Goal: Task Accomplishment & Management: Use online tool/utility

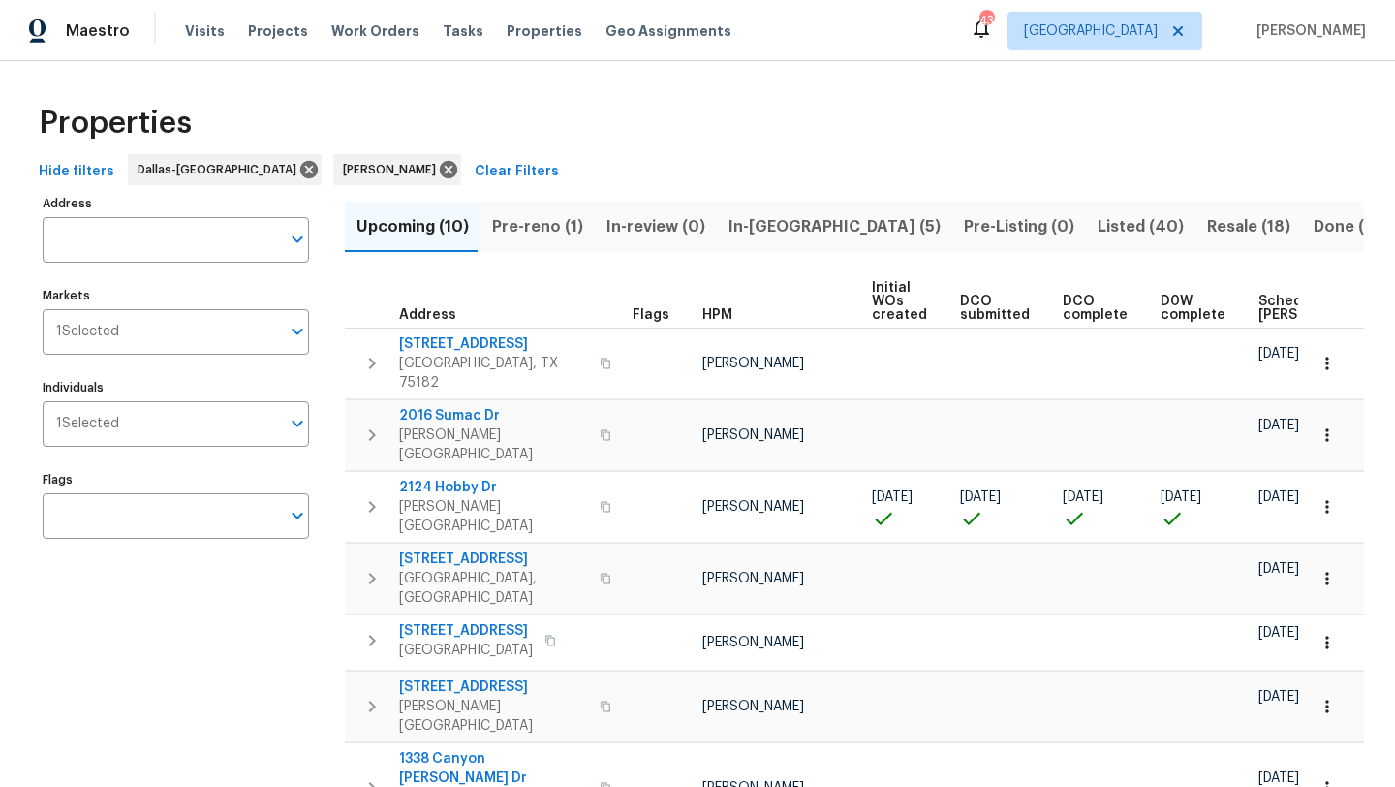
click at [745, 224] on span "In-reno (5)" at bounding box center [835, 226] width 212 height 27
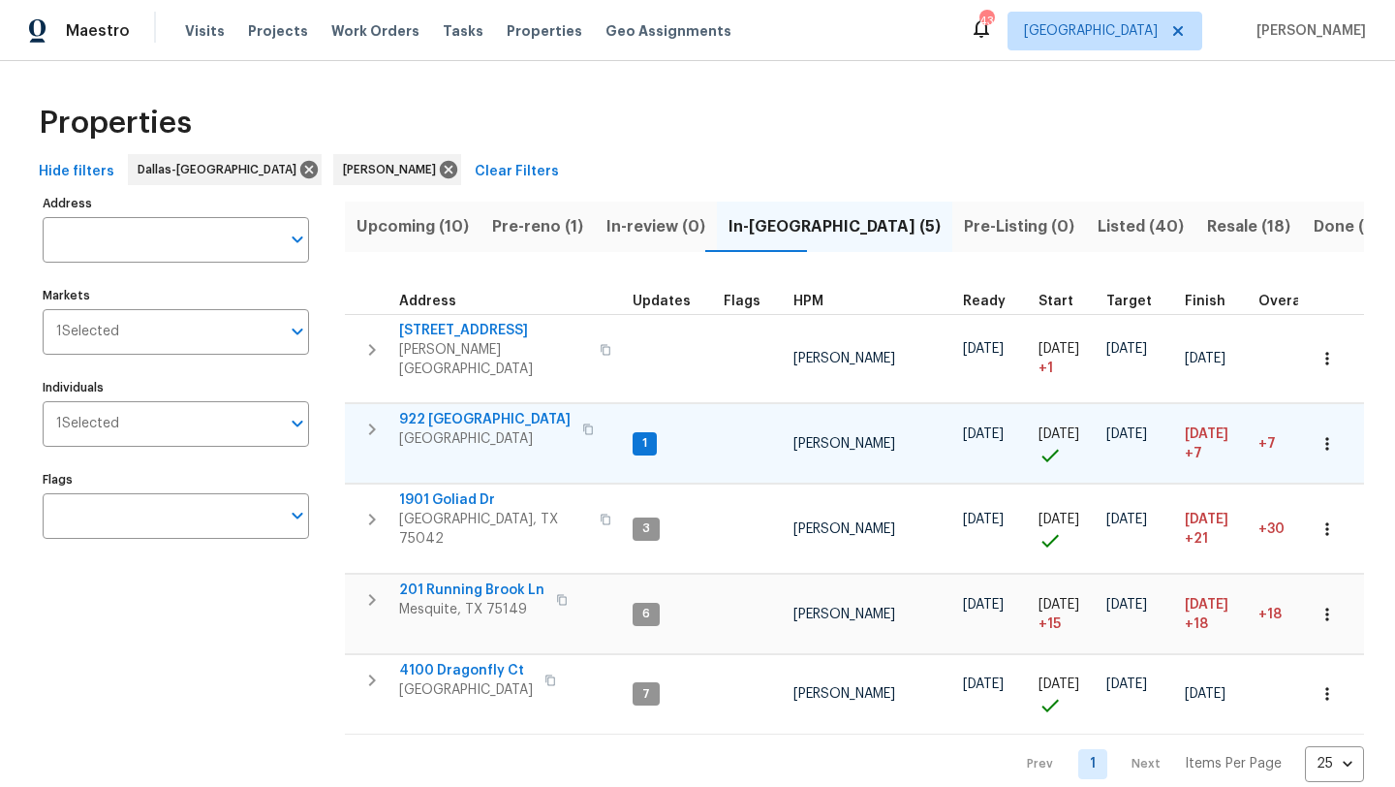
click at [471, 410] on span "922 Laguna Dr" at bounding box center [484, 419] width 171 height 19
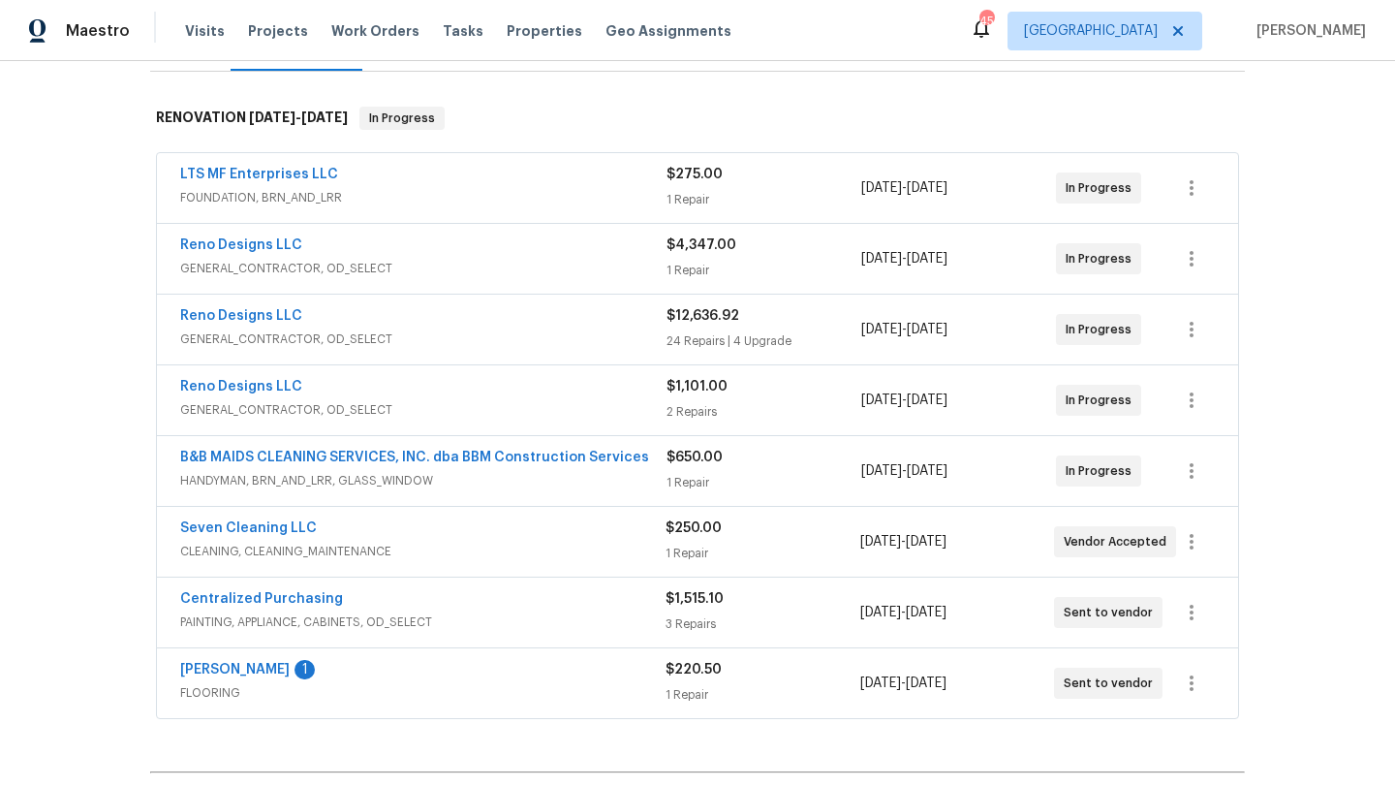
scroll to position [271, 0]
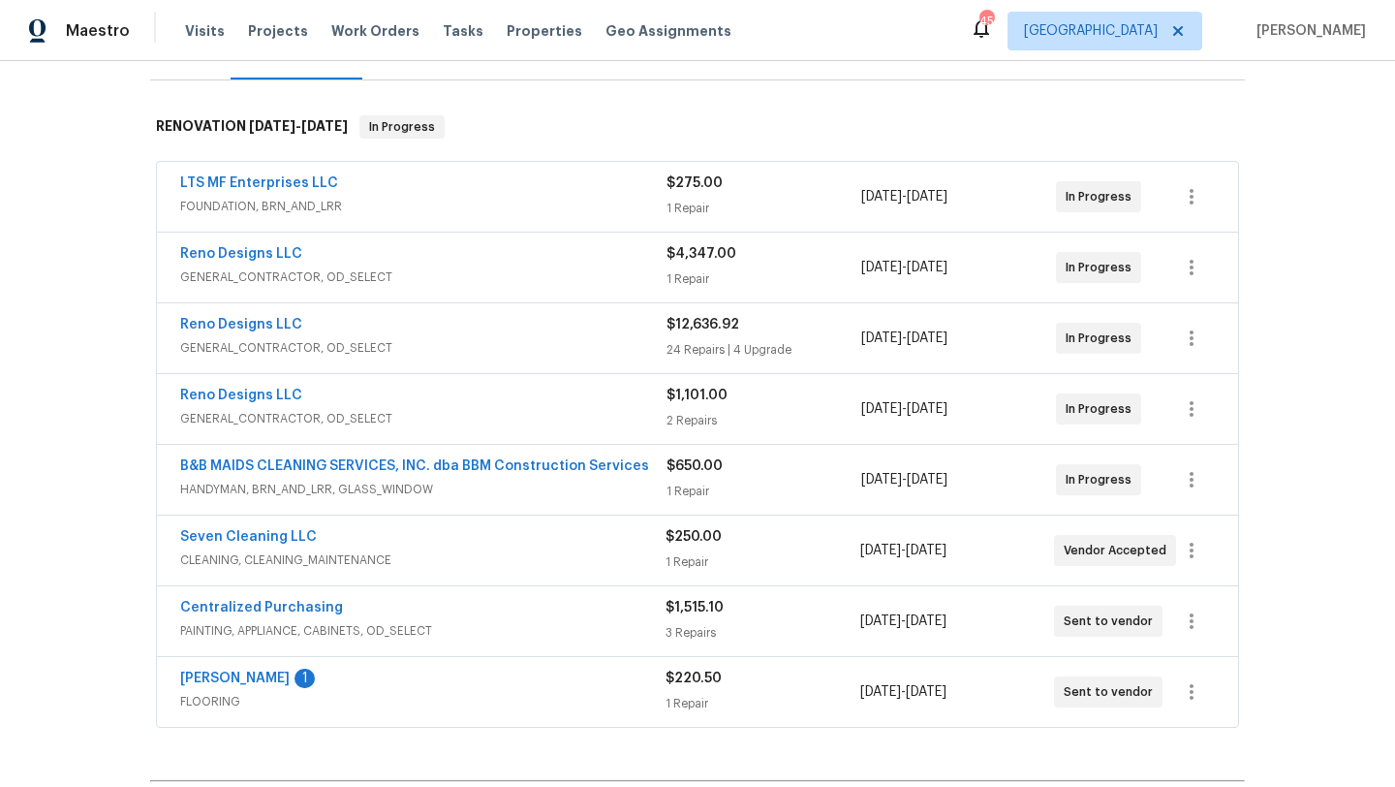
click at [544, 273] on span "GENERAL_CONTRACTOR, OD_SELECT" at bounding box center [423, 276] width 486 height 19
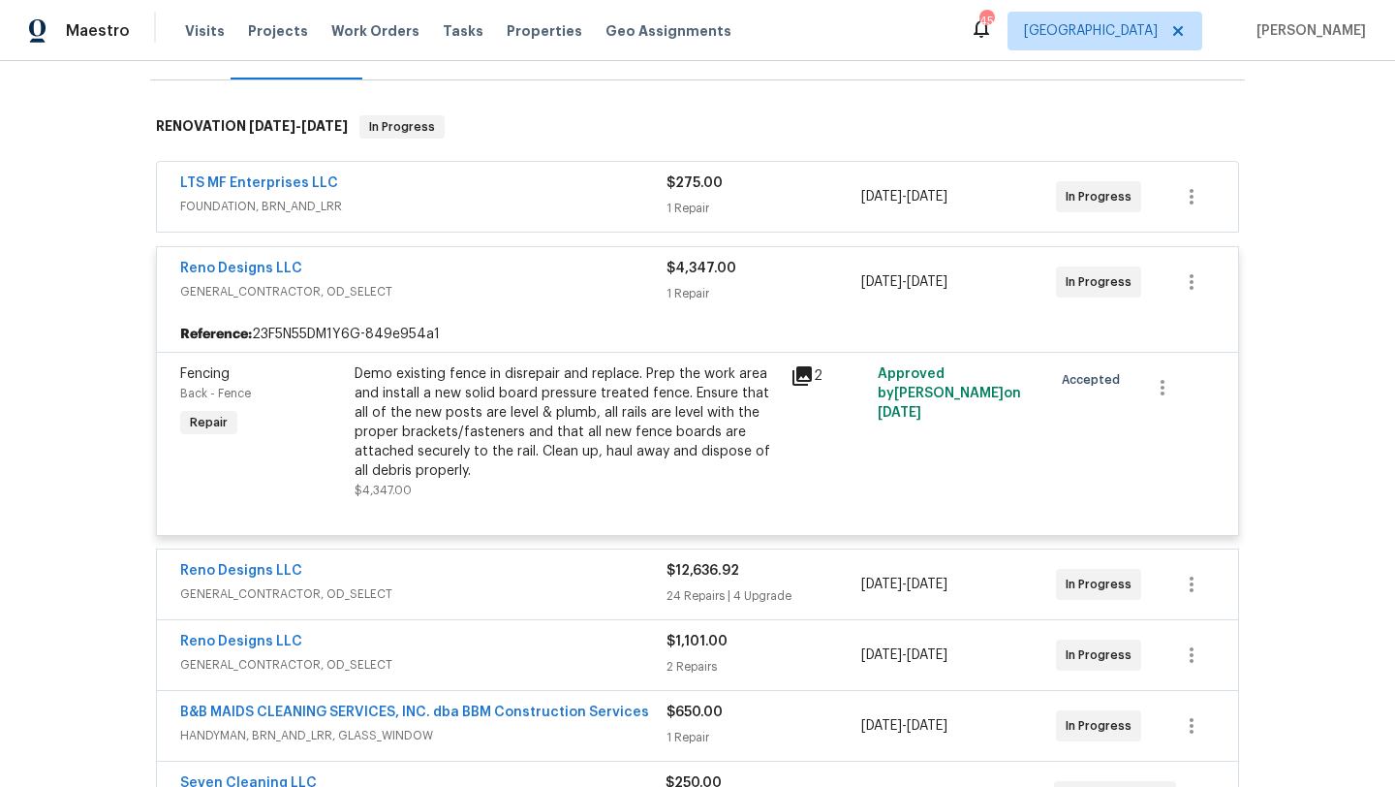
click at [550, 410] on div "Demo existing fence in disrepair and replace. Prep the work area and install a …" at bounding box center [567, 422] width 424 height 116
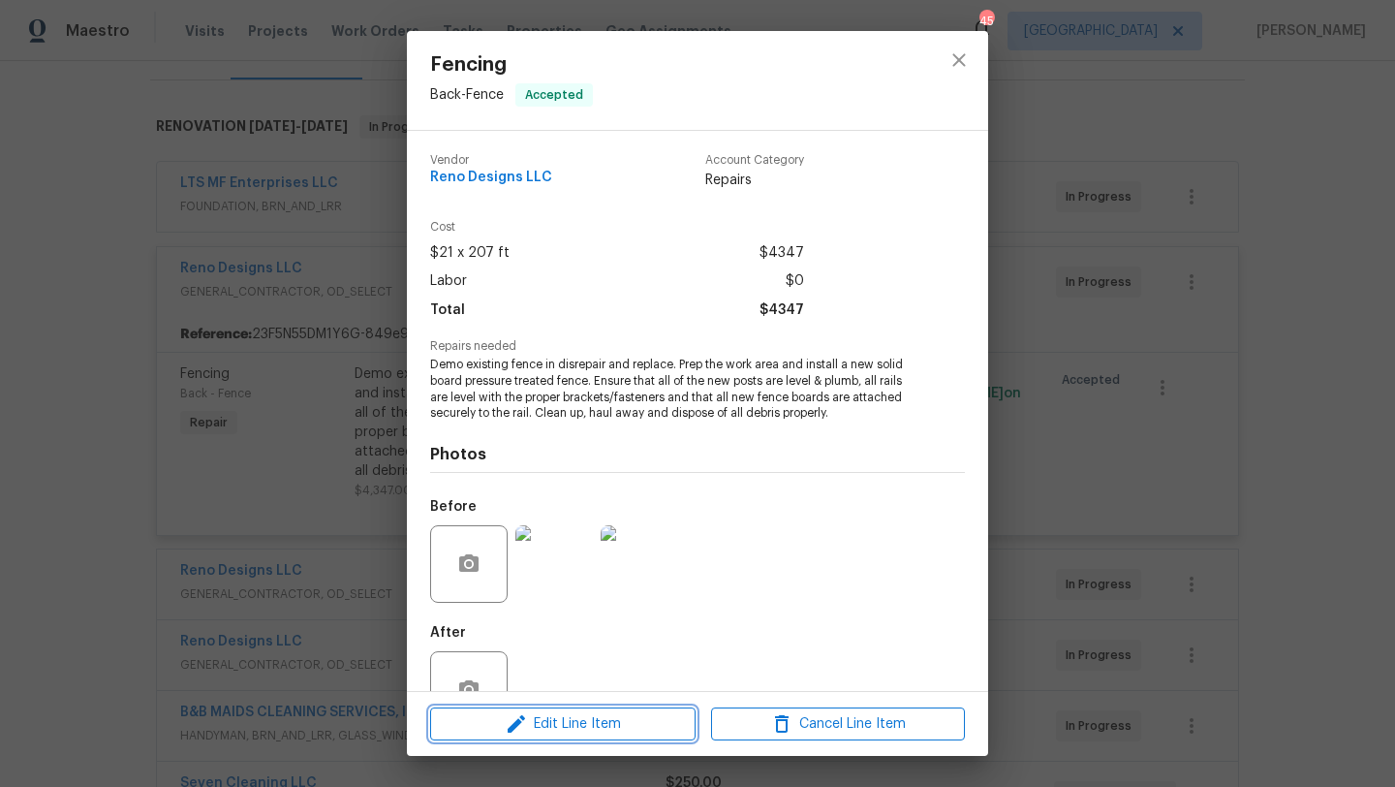
click at [600, 723] on span "Edit Line Item" at bounding box center [563, 724] width 254 height 24
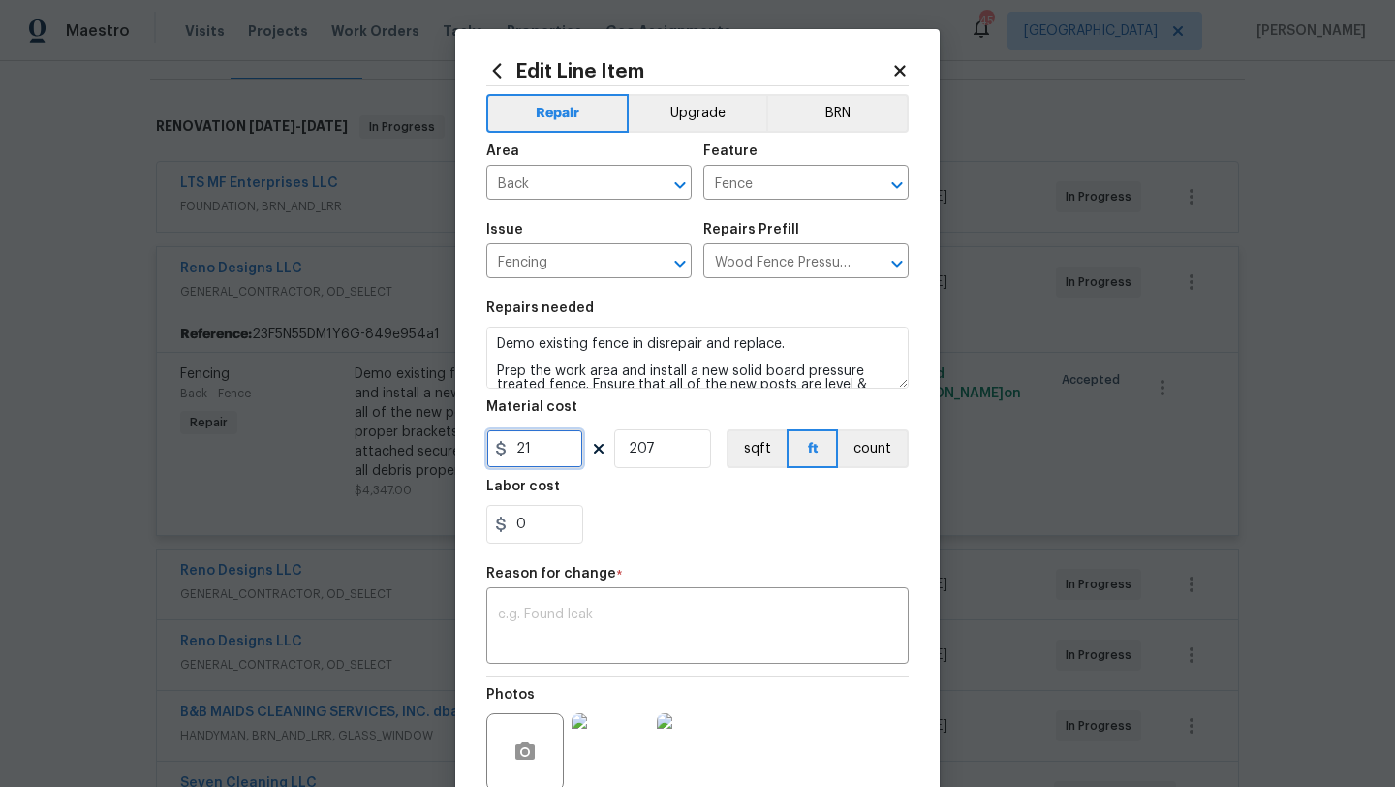
drag, startPoint x: 543, startPoint y: 447, endPoint x: 497, endPoint y: 453, distance: 46.0
click at [497, 453] on div "21" at bounding box center [534, 448] width 97 height 39
type input "35"
drag, startPoint x: 657, startPoint y: 440, endPoint x: 613, endPoint y: 440, distance: 43.6
click at [614, 440] on input "207" at bounding box center [662, 448] width 97 height 39
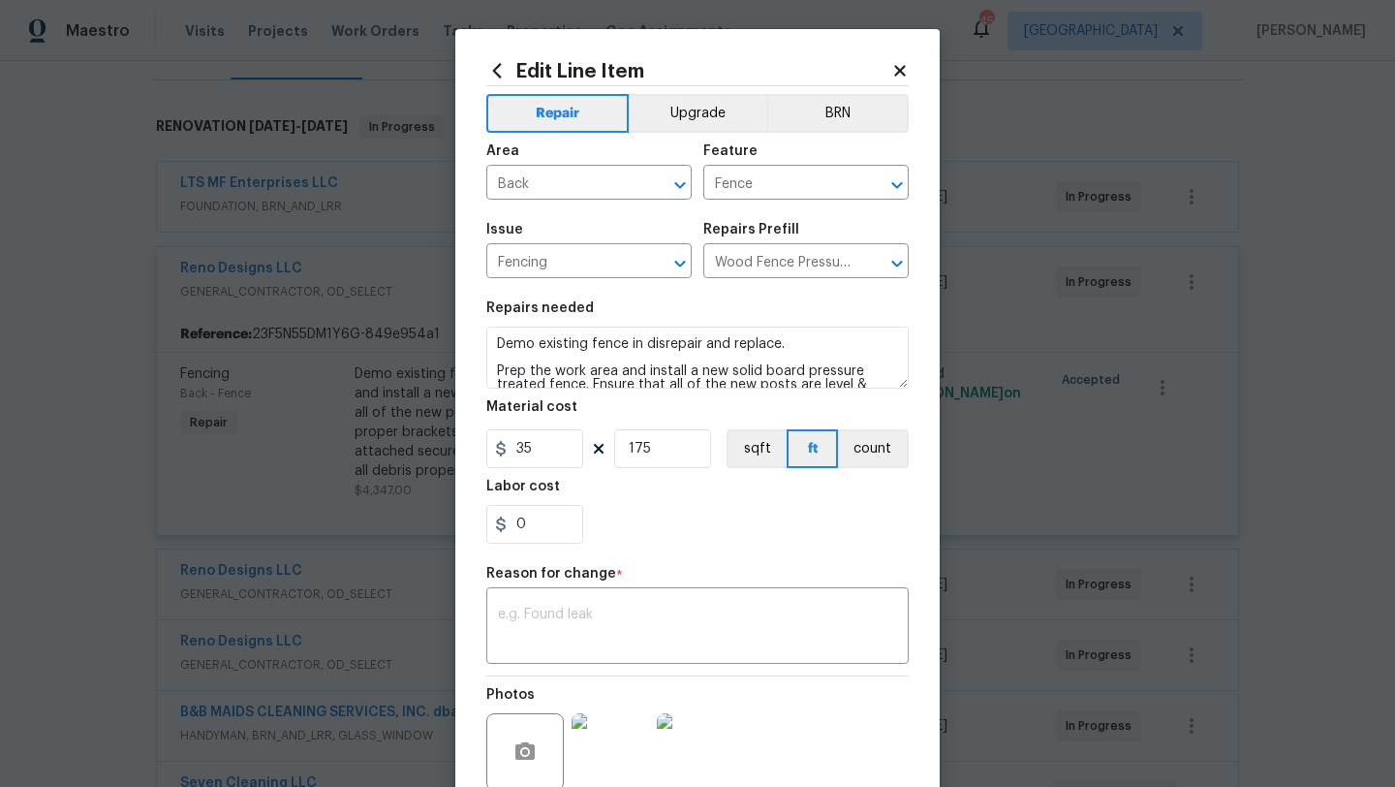
click at [755, 511] on div "0" at bounding box center [697, 524] width 422 height 39
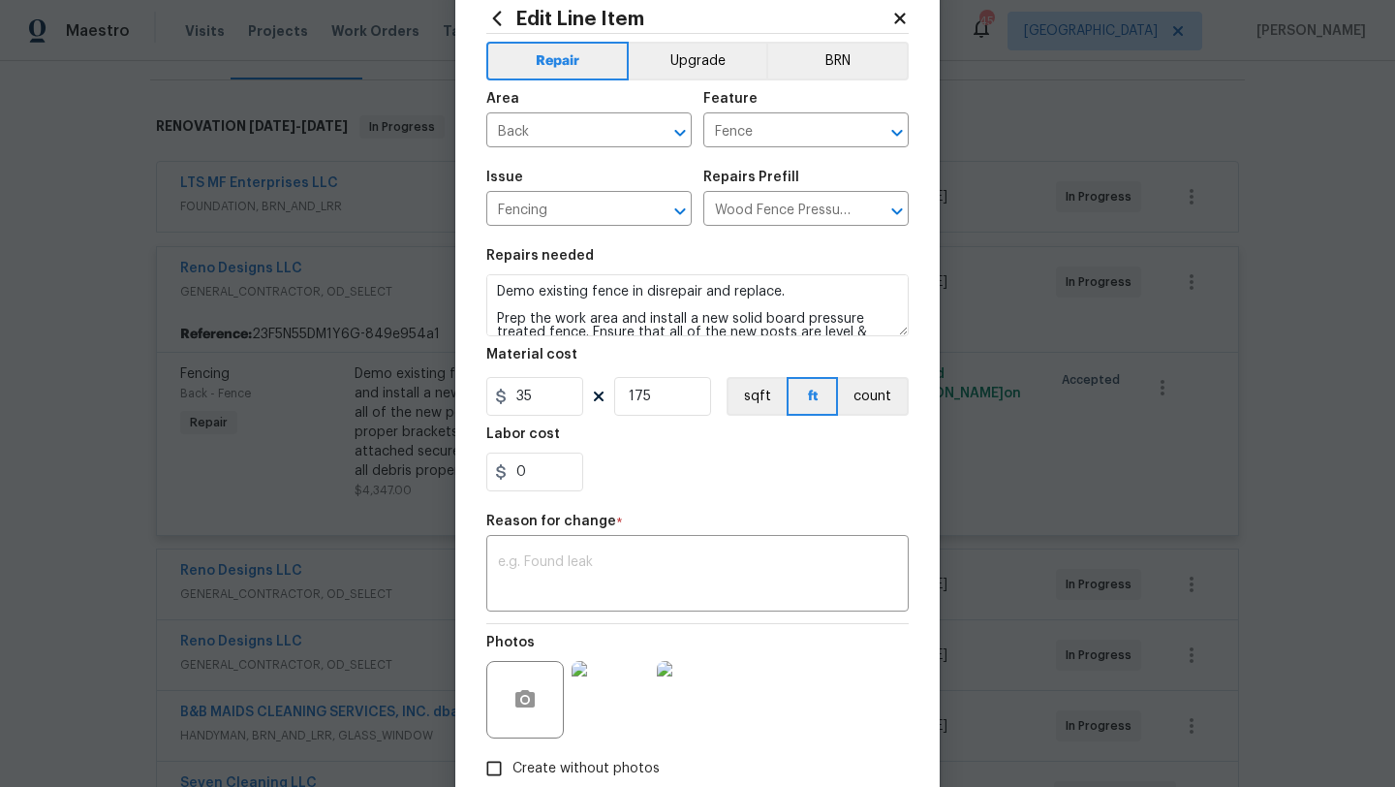
scroll to position [0, 0]
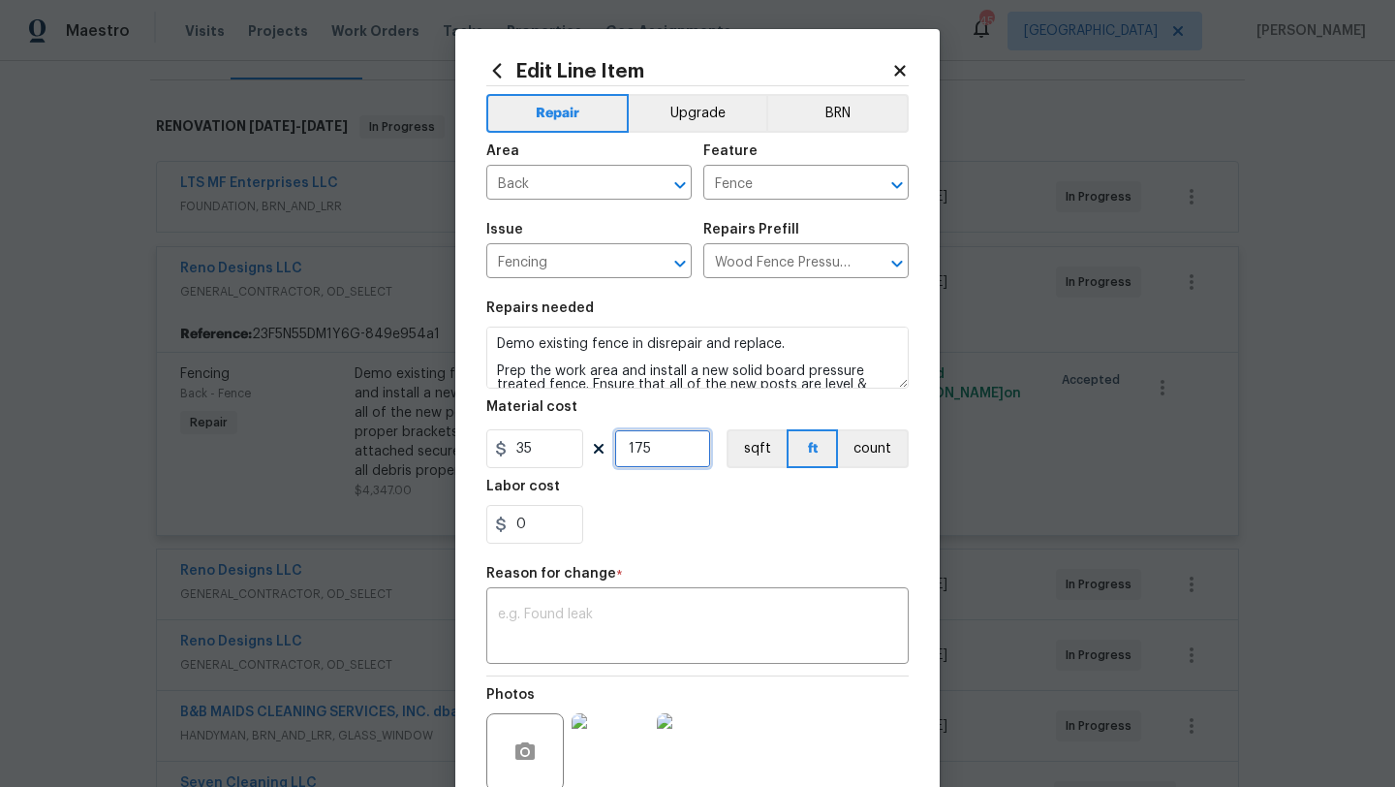
click at [662, 452] on input "175" at bounding box center [662, 448] width 97 height 39
click at [702, 507] on div "0" at bounding box center [697, 524] width 422 height 39
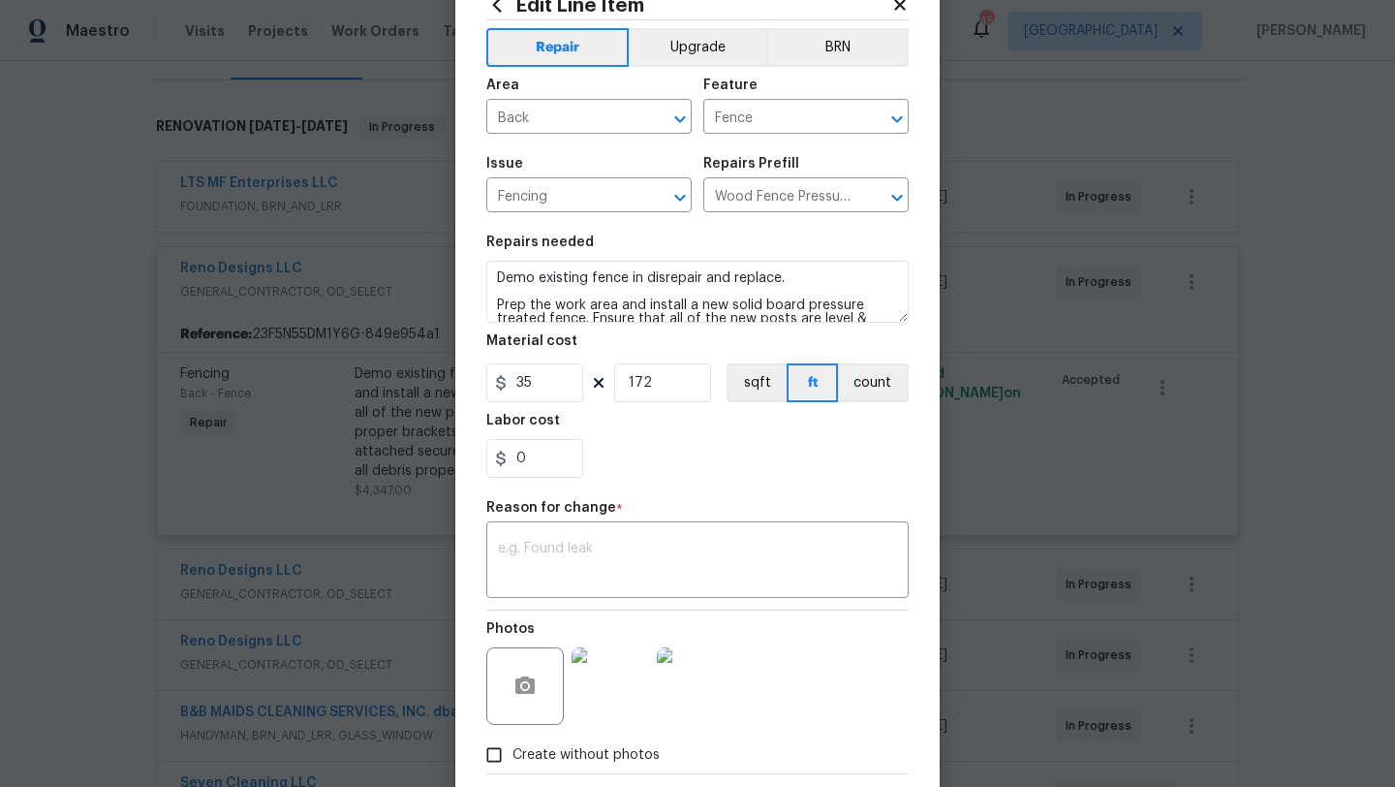
scroll to position [61, 0]
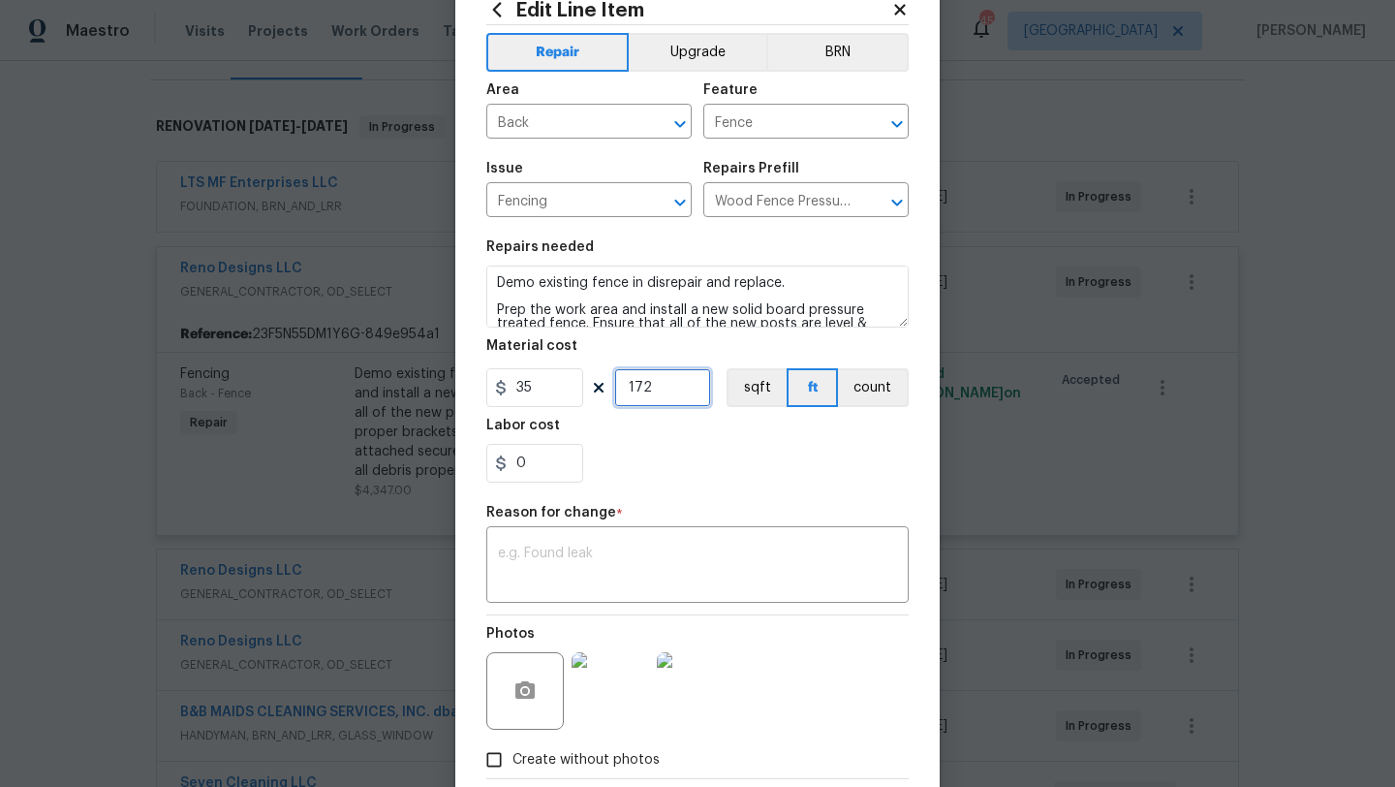
click at [660, 391] on input "172" at bounding box center [662, 387] width 97 height 39
click at [684, 438] on div "Labor cost" at bounding box center [697, 431] width 422 height 25
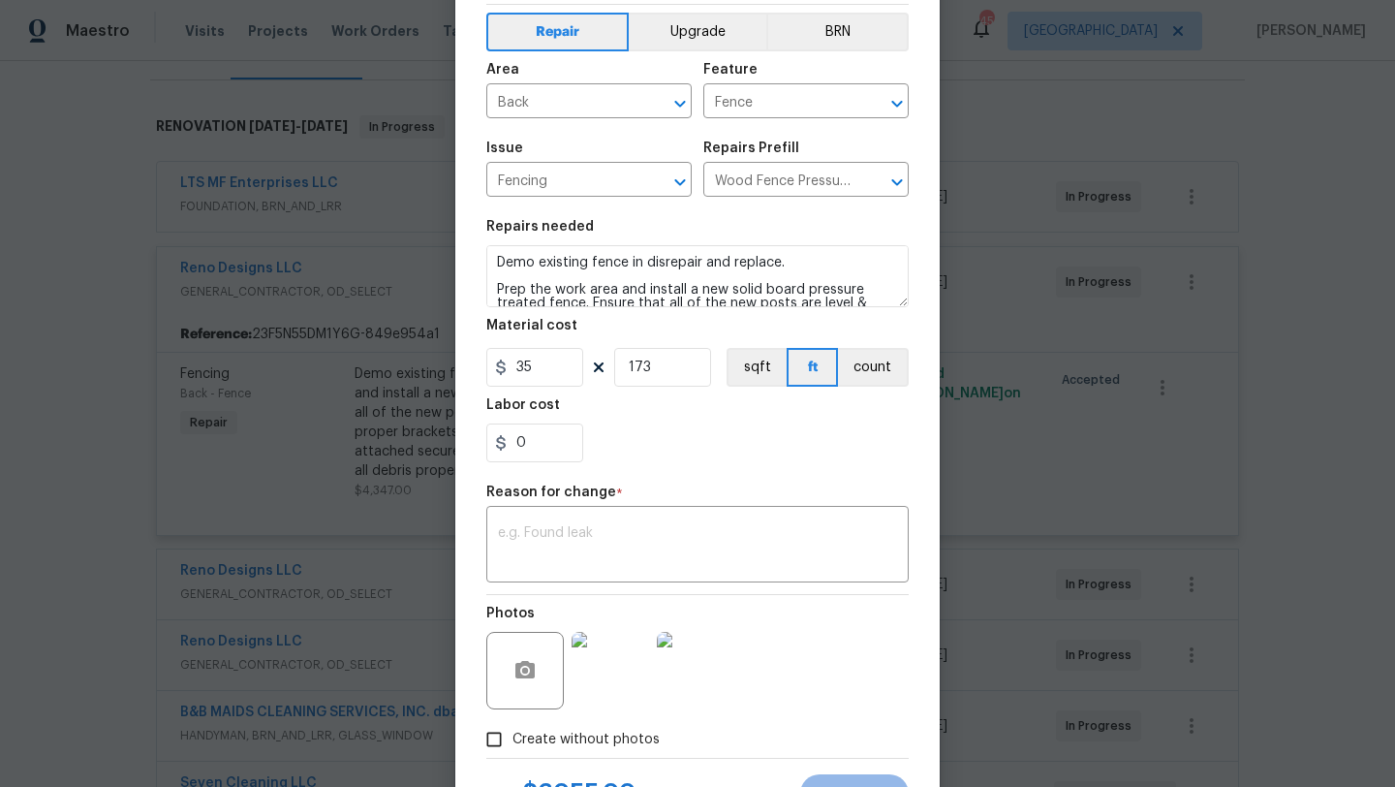
scroll to position [81, 0]
drag, startPoint x: 660, startPoint y: 365, endPoint x: 648, endPoint y: 367, distance: 11.8
click at [648, 367] on input "173" at bounding box center [662, 367] width 97 height 39
type input "174"
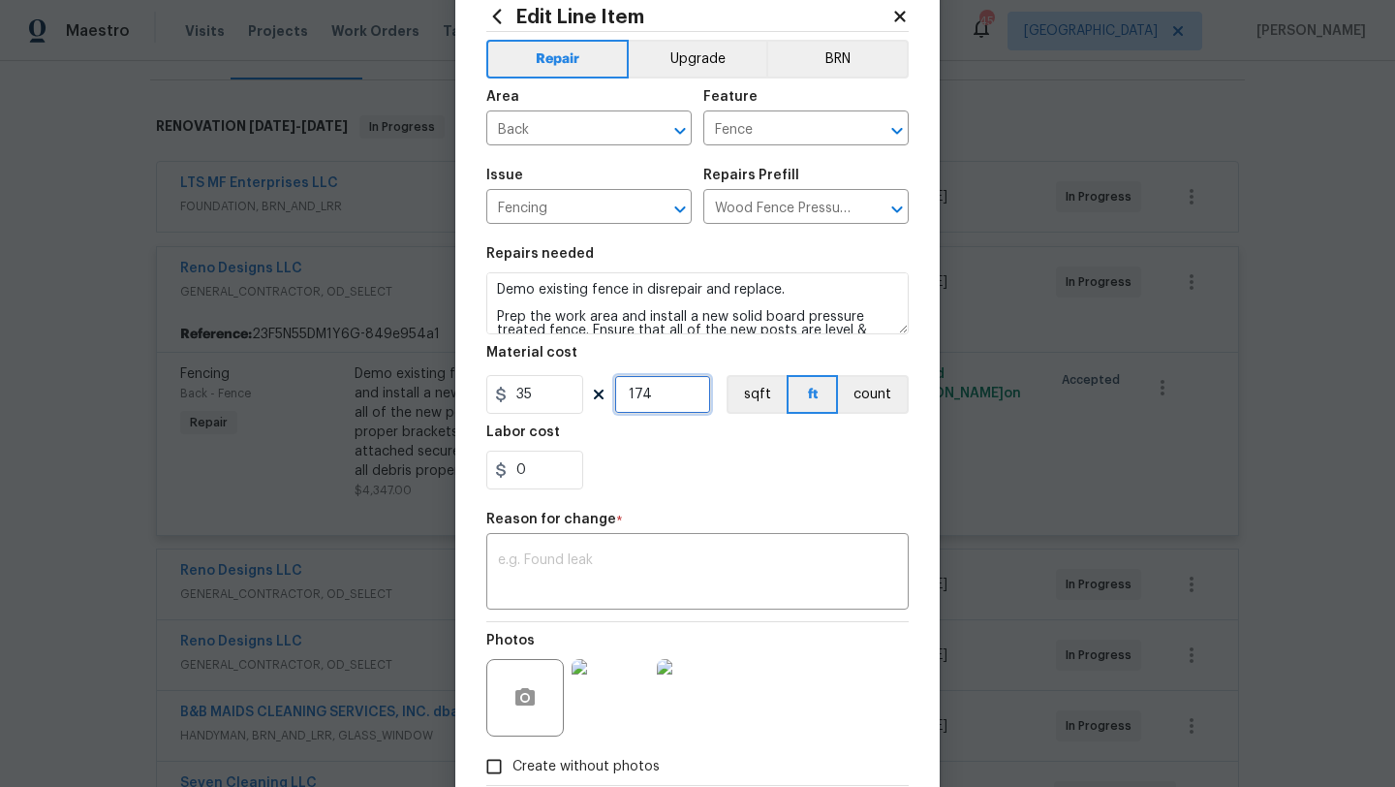
scroll to position [53, 0]
click at [544, 469] on input "0" at bounding box center [534, 470] width 97 height 39
type input "10"
click at [673, 478] on div "10" at bounding box center [697, 470] width 422 height 39
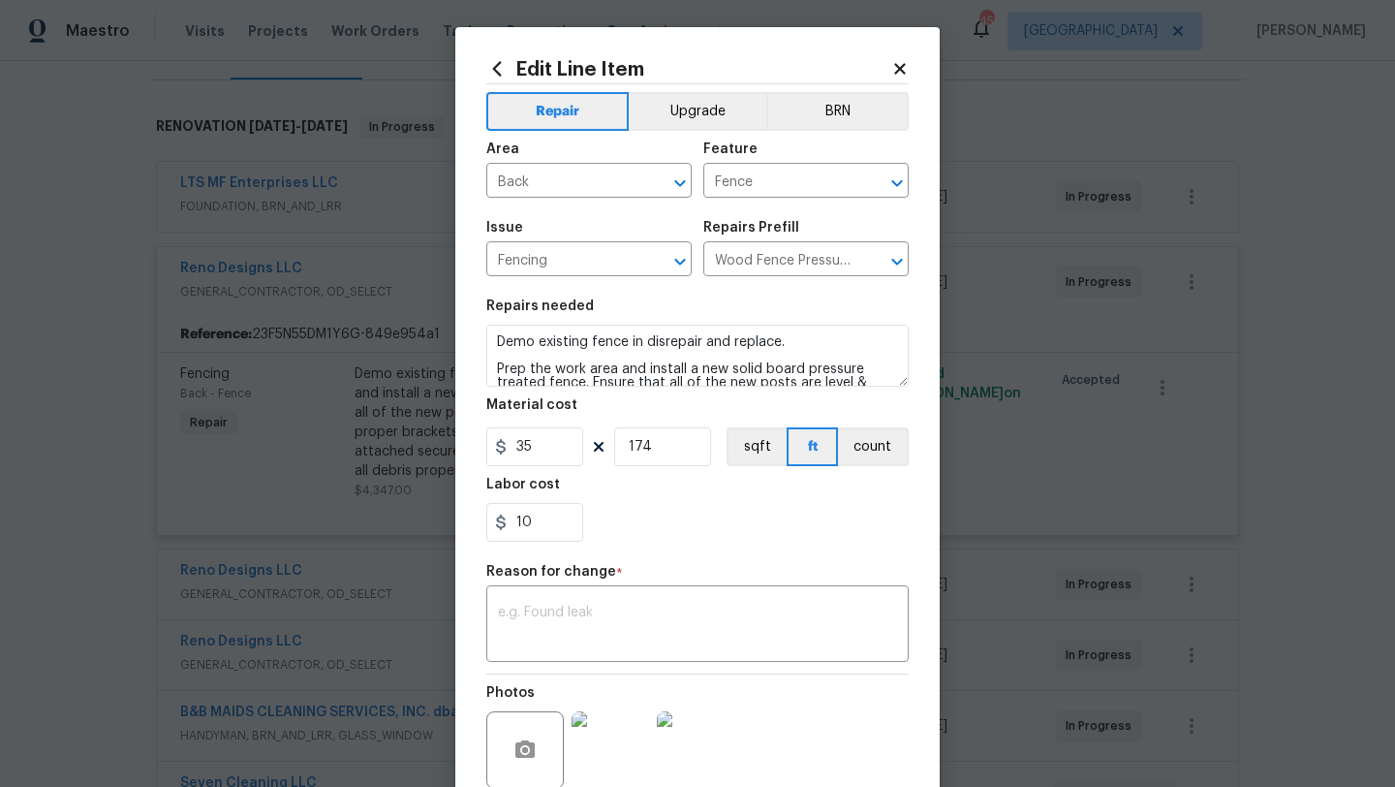
scroll to position [0, 0]
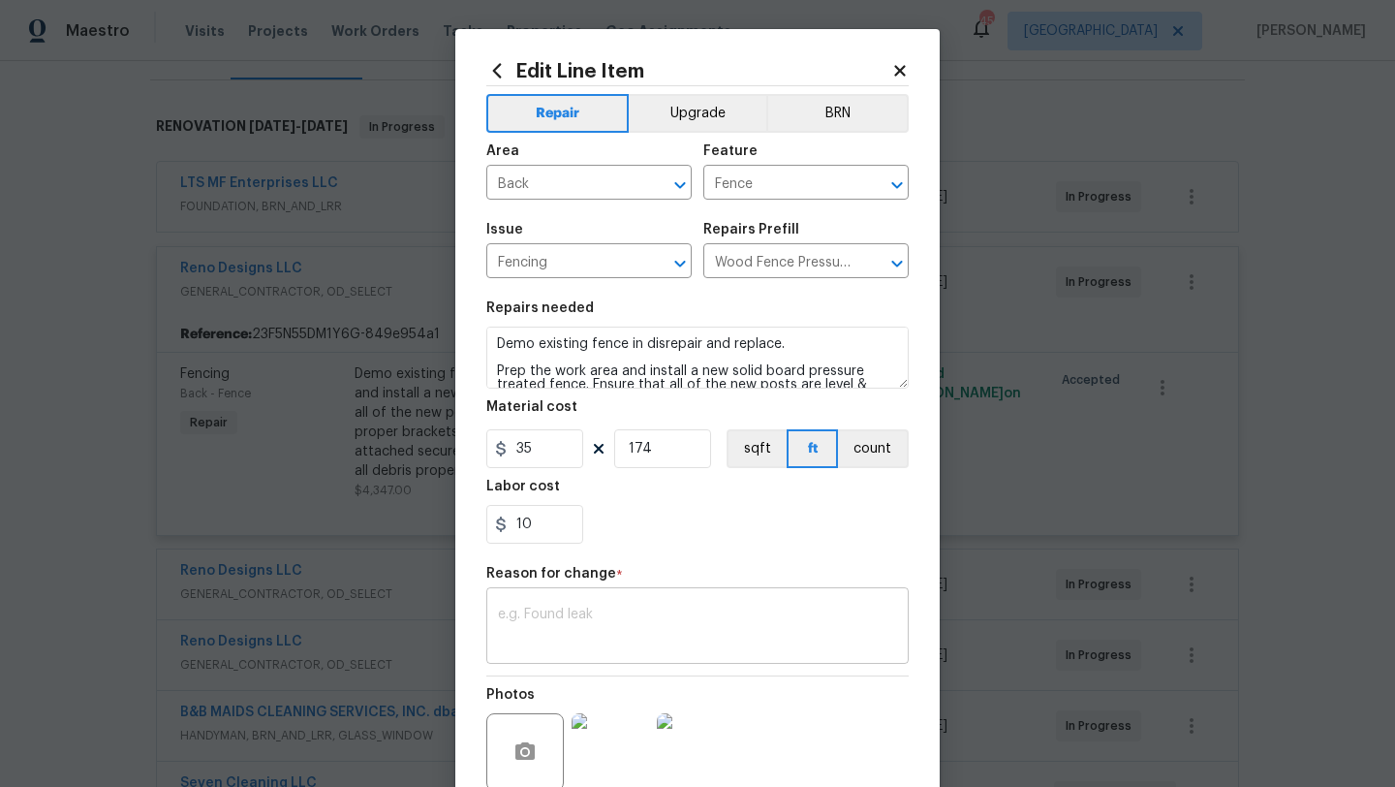
click at [641, 621] on textarea at bounding box center [697, 627] width 399 height 41
type textarea "scope"
click at [734, 520] on div "10" at bounding box center [697, 524] width 422 height 39
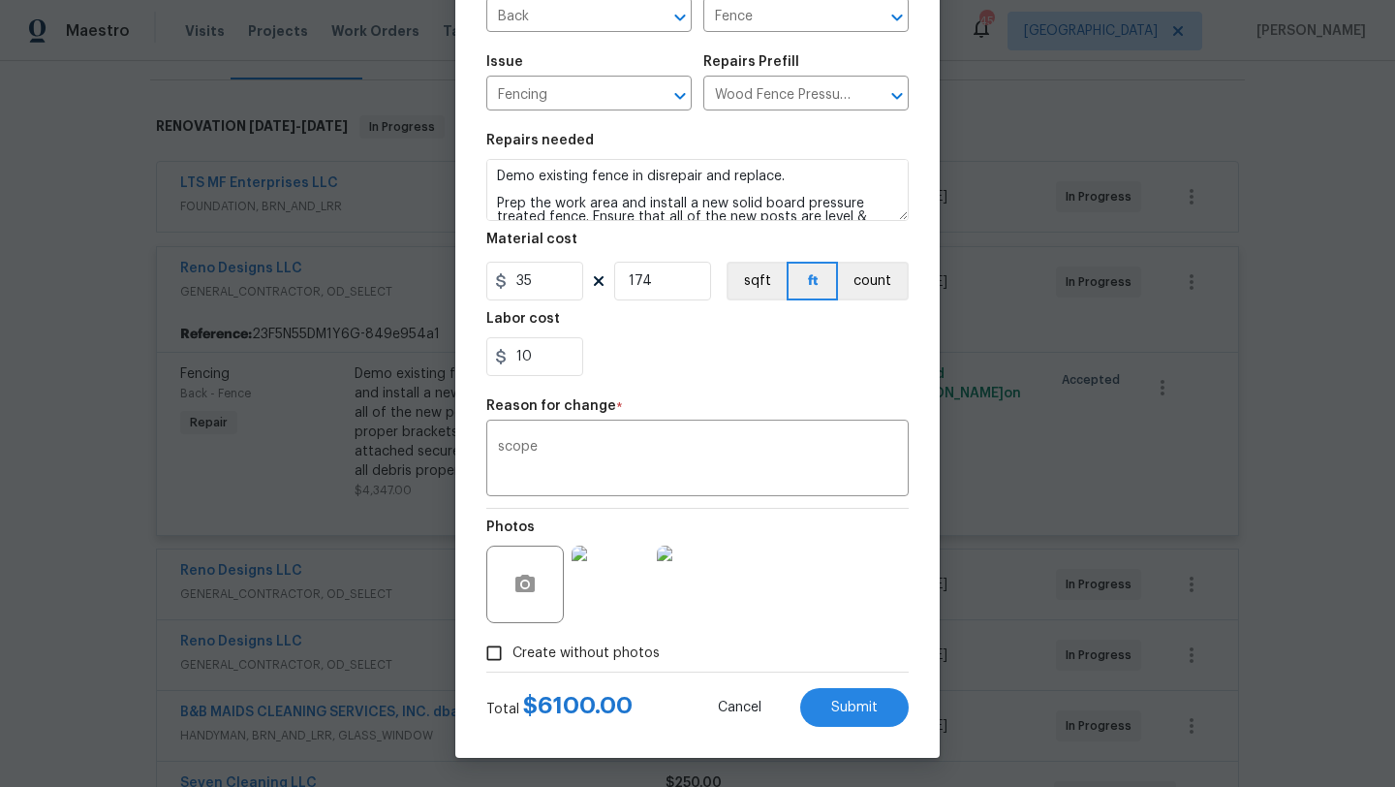
scroll to position [169, 0]
click at [831, 712] on span "Submit" at bounding box center [854, 707] width 47 height 15
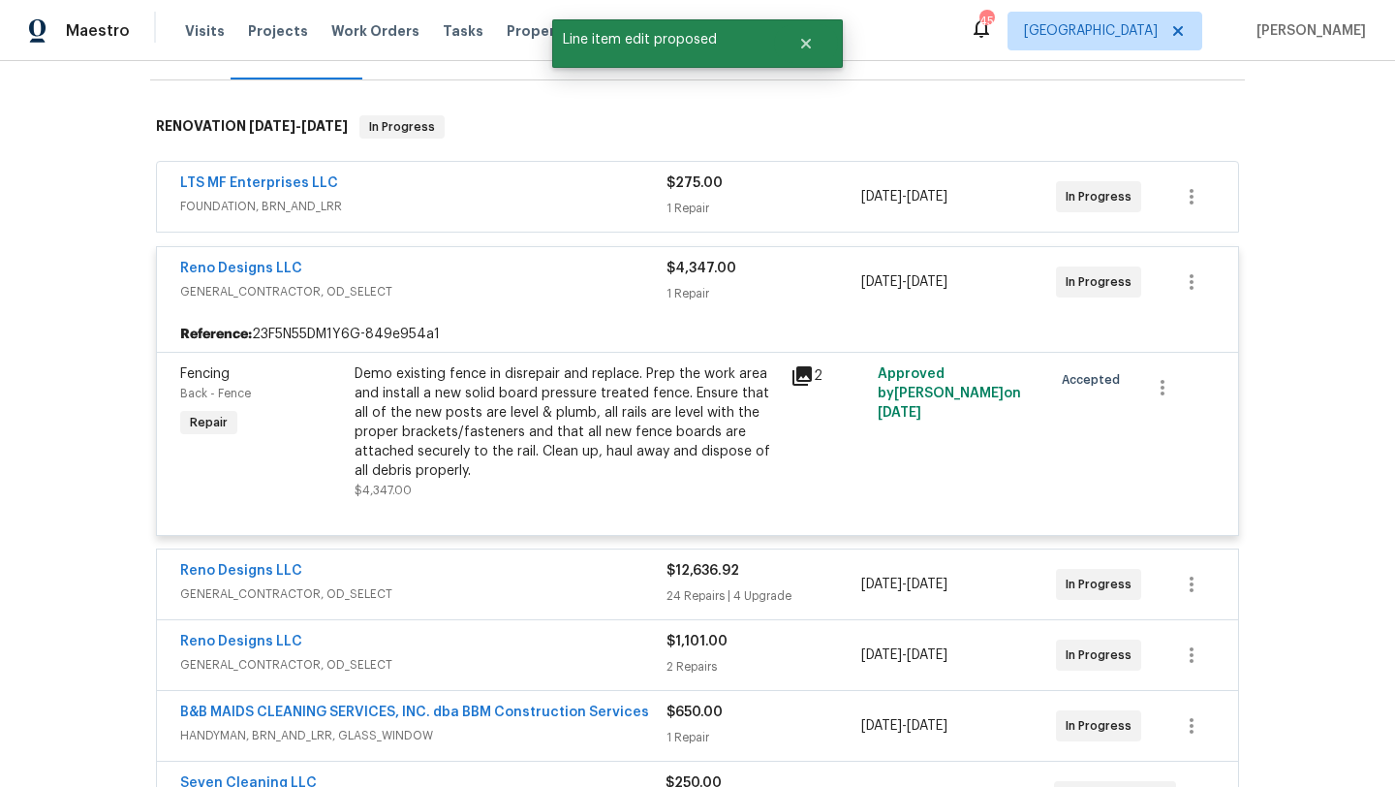
scroll to position [0, 0]
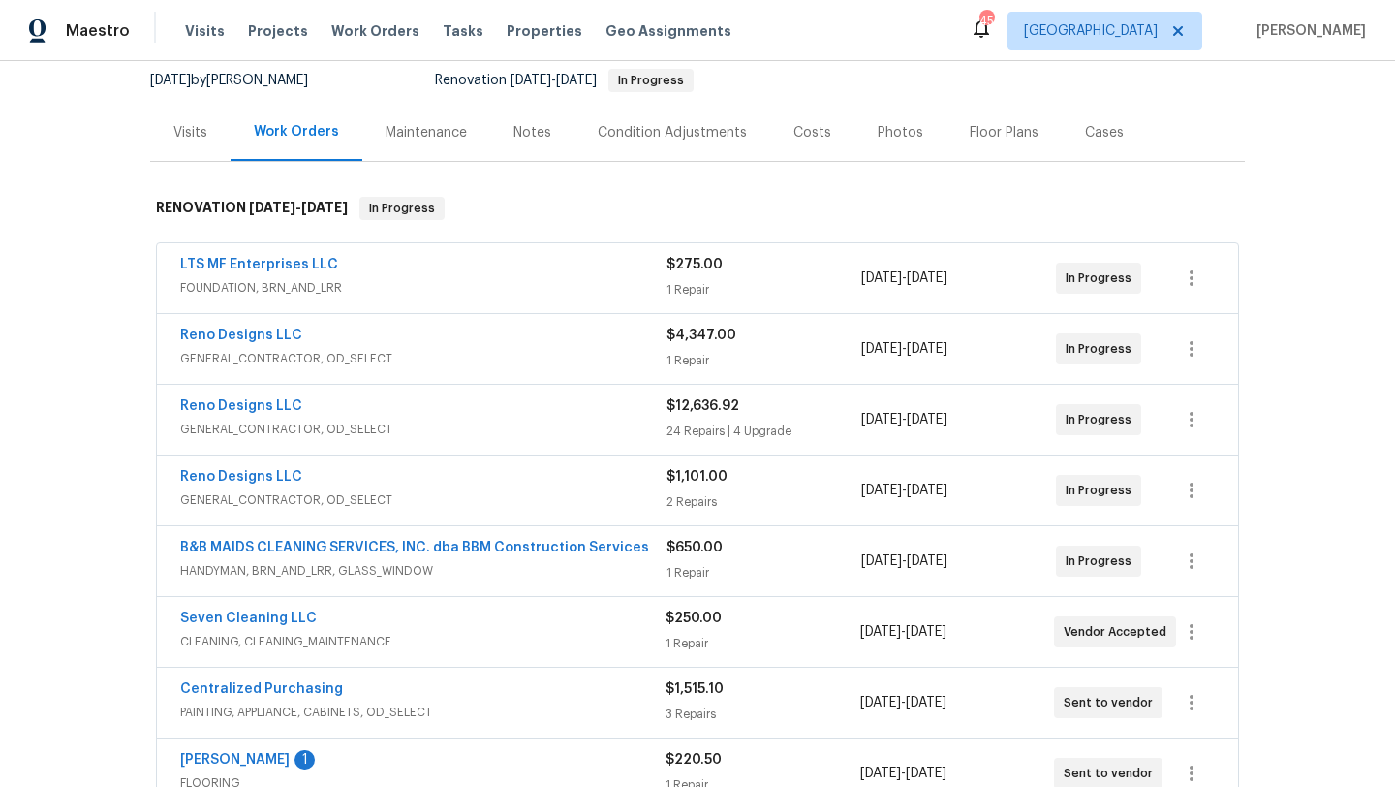
scroll to position [195, 0]
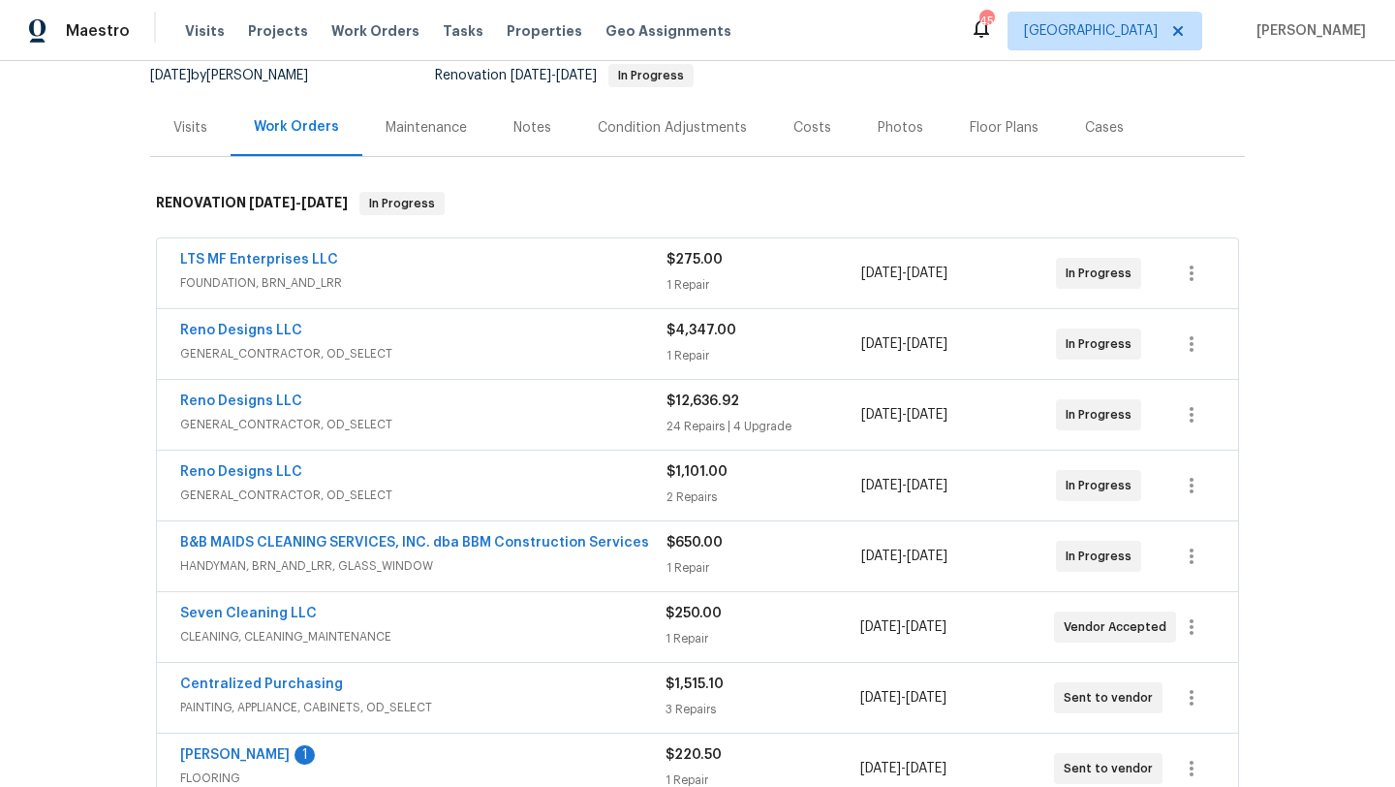
click at [433, 273] on span "FOUNDATION, BRN_AND_LRR" at bounding box center [423, 282] width 486 height 19
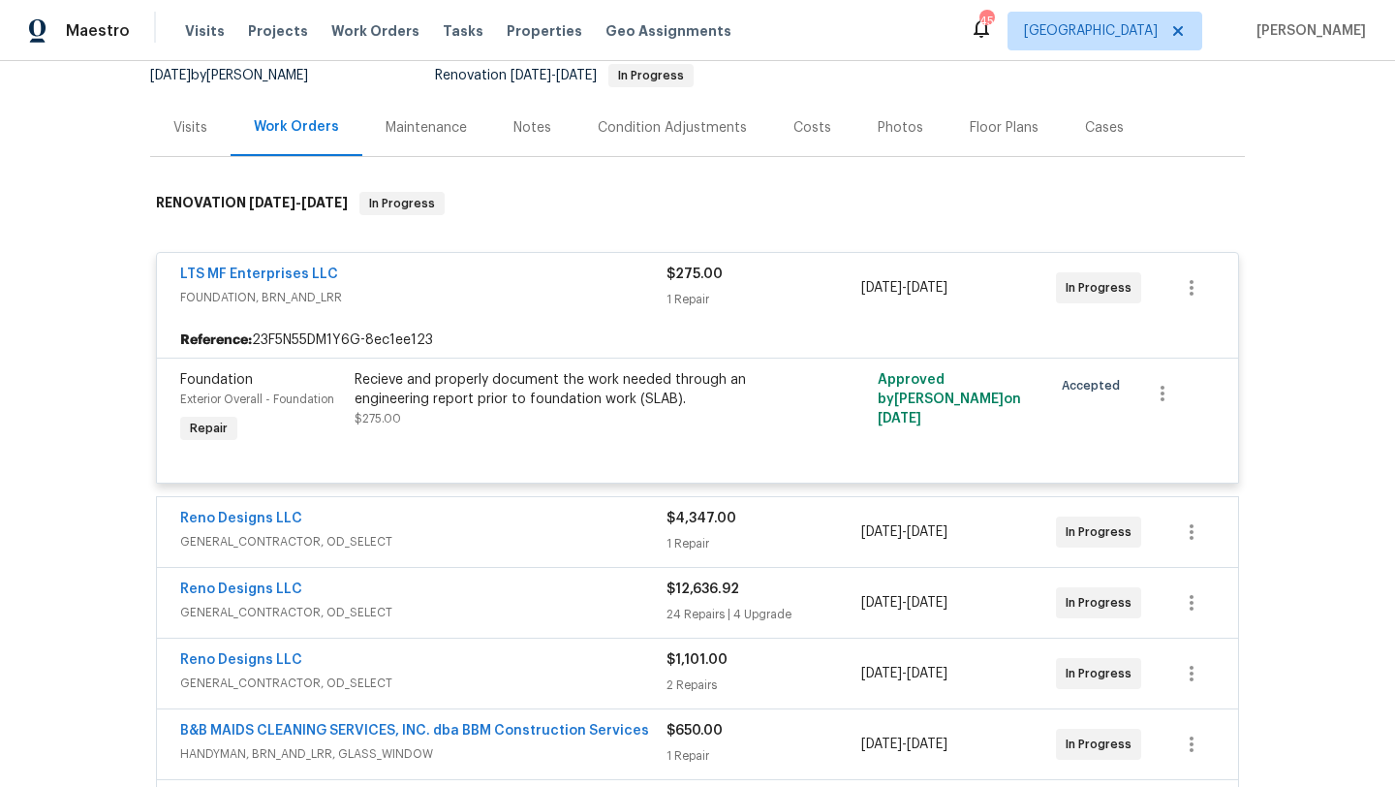
click at [432, 278] on div "LTS MF Enterprises LLC" at bounding box center [423, 275] width 486 height 23
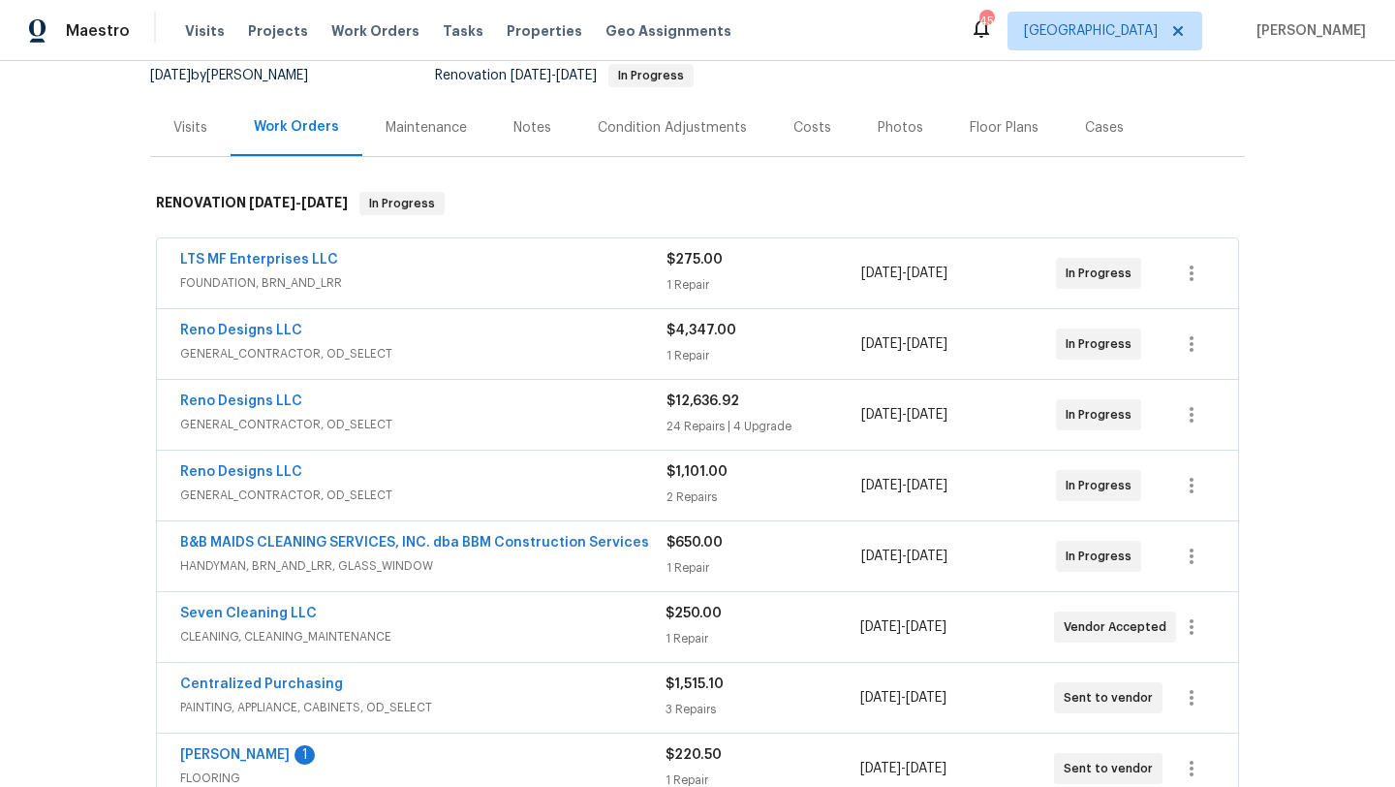
click at [455, 468] on div "Reno Designs LLC" at bounding box center [423, 473] width 486 height 23
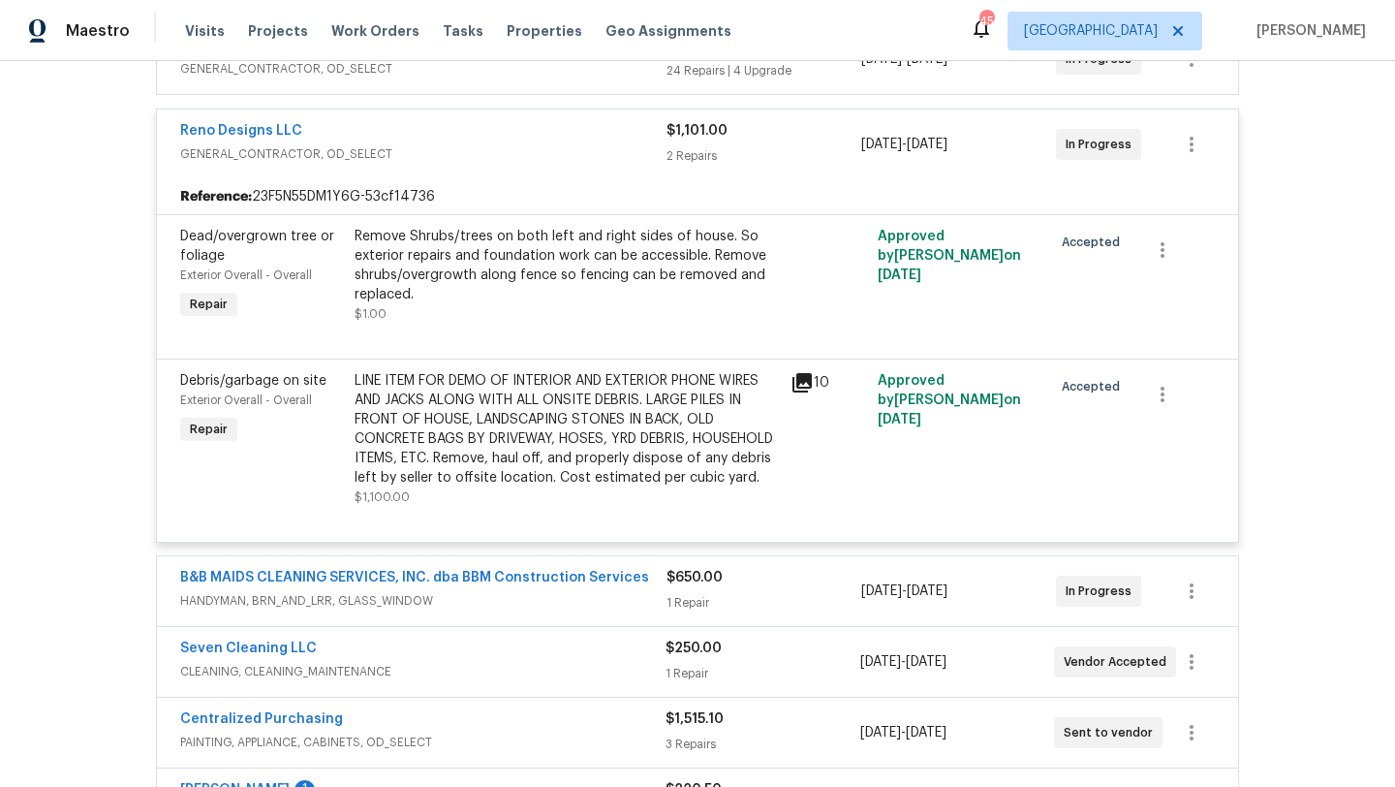
scroll to position [546, 0]
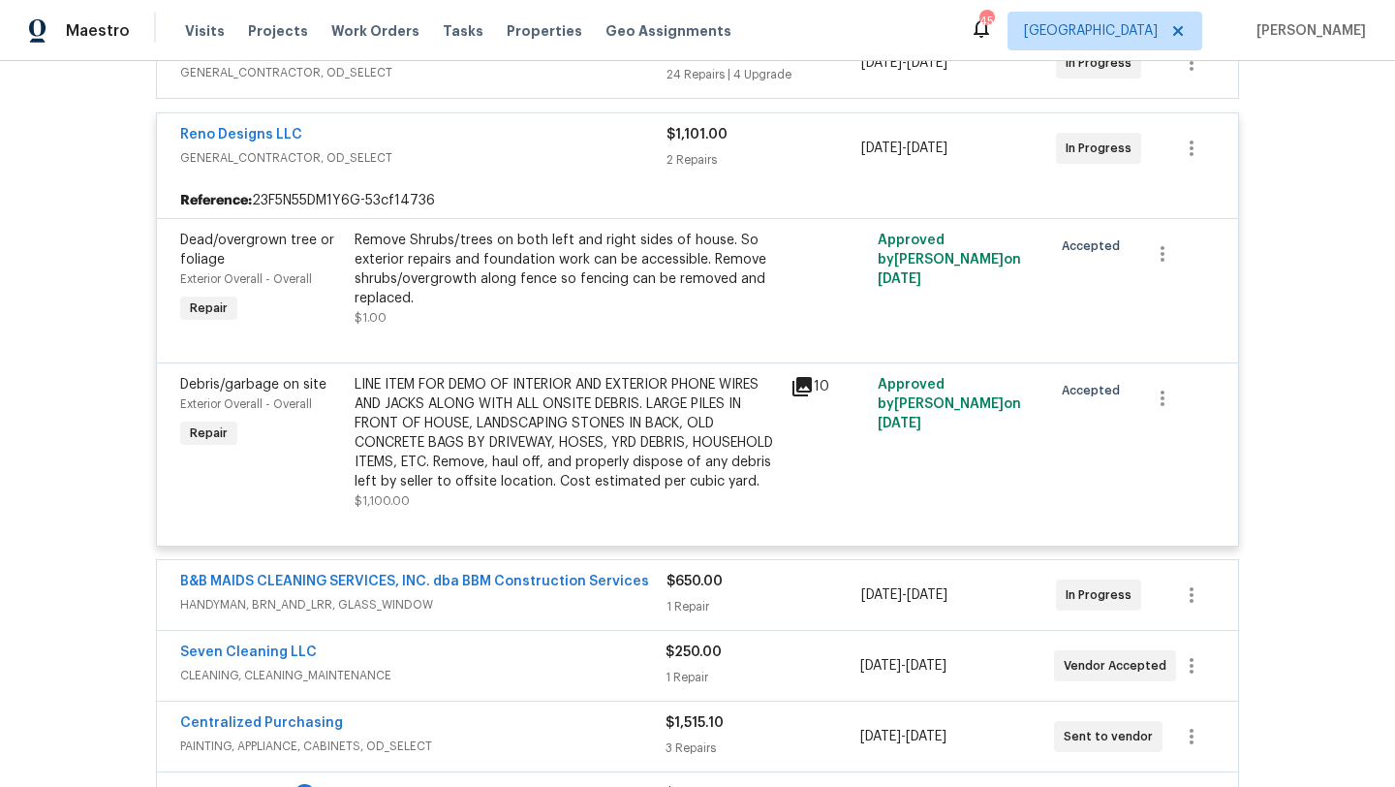
click at [525, 272] on div "Remove Shrubs/trees on both left and right sides of house. So exterior repairs …" at bounding box center [567, 270] width 424 height 78
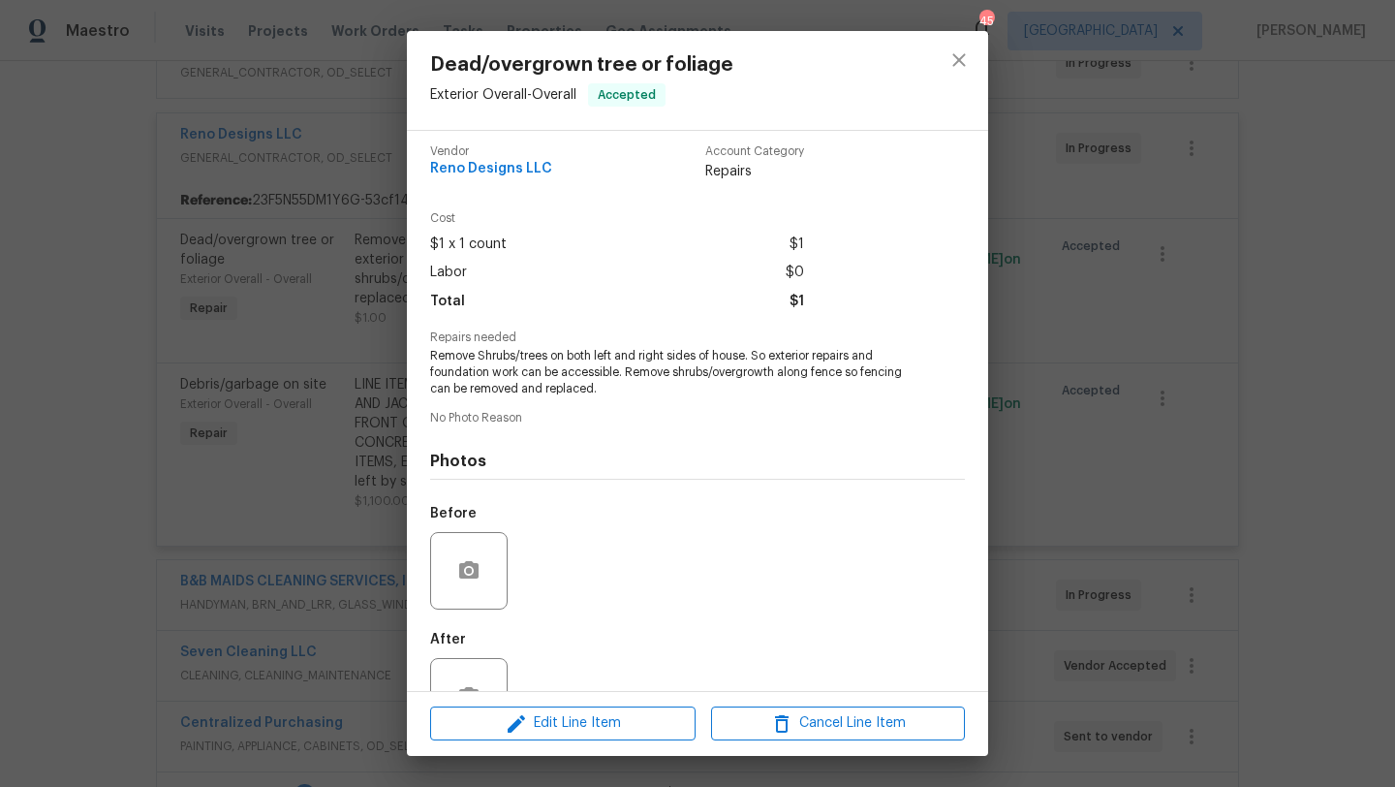
scroll to position [10, 0]
click at [961, 56] on icon "close" at bounding box center [958, 59] width 13 height 13
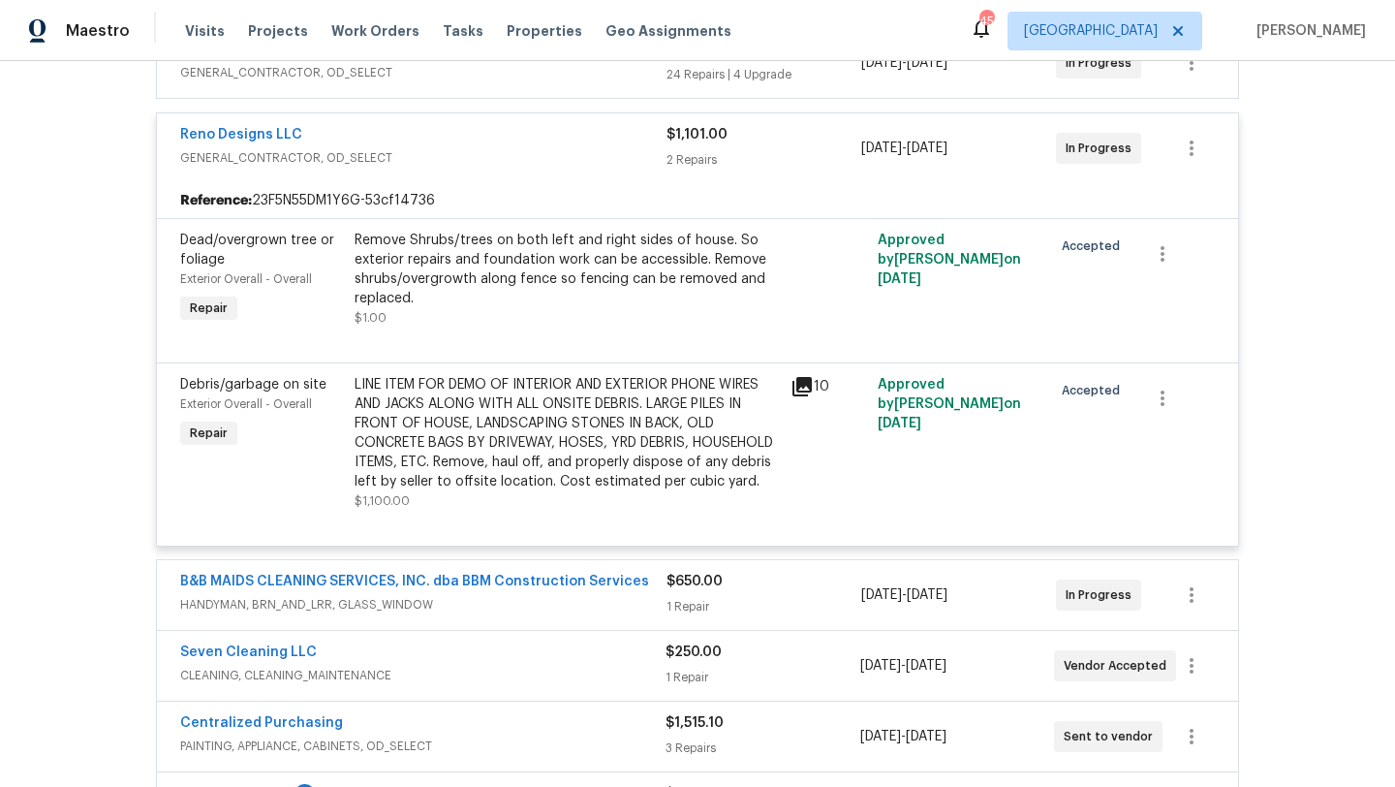
click at [518, 433] on div "LINE ITEM FOR DEMO OF INTERIOR AND EXTERIOR PHONE WIRES AND JACKS ALONG WITH AL…" at bounding box center [567, 433] width 424 height 116
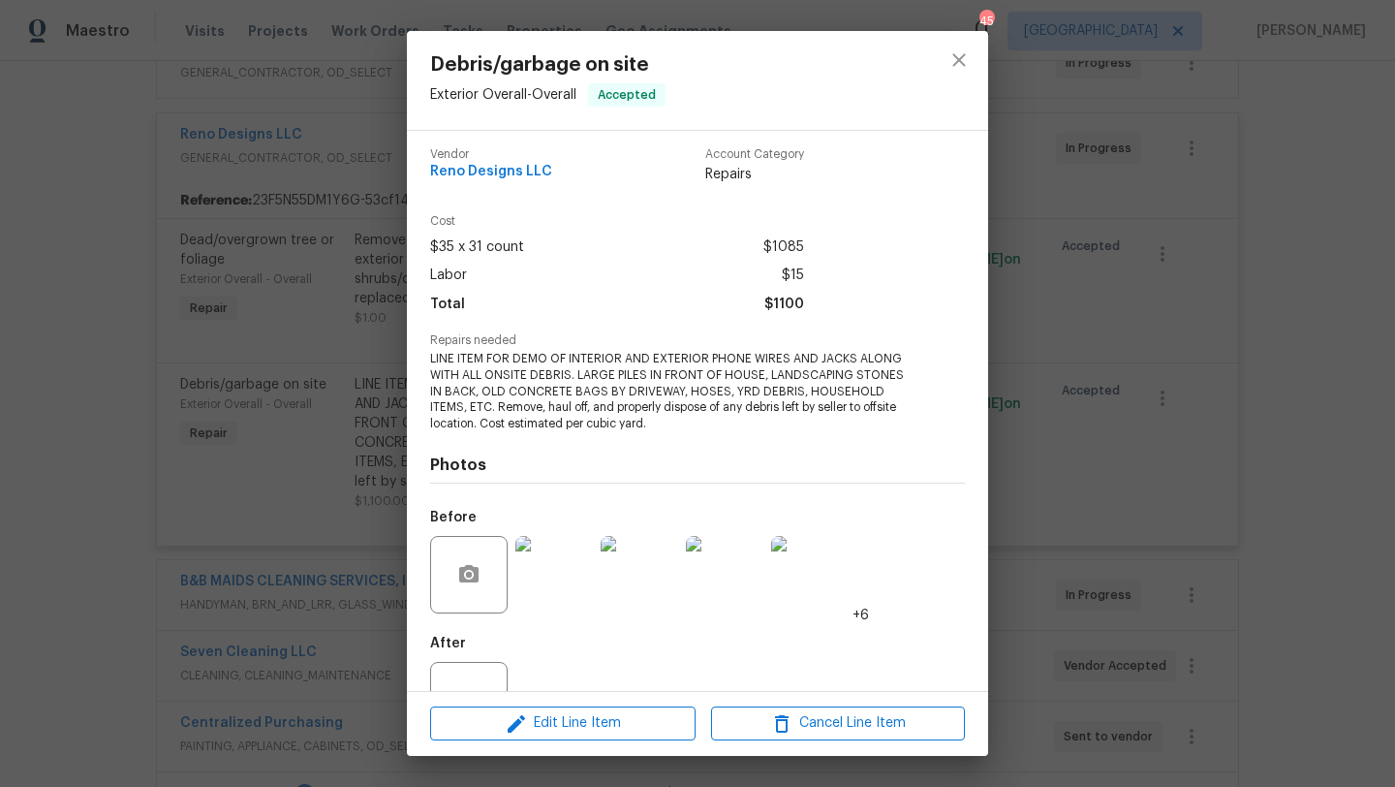
scroll to position [0, 0]
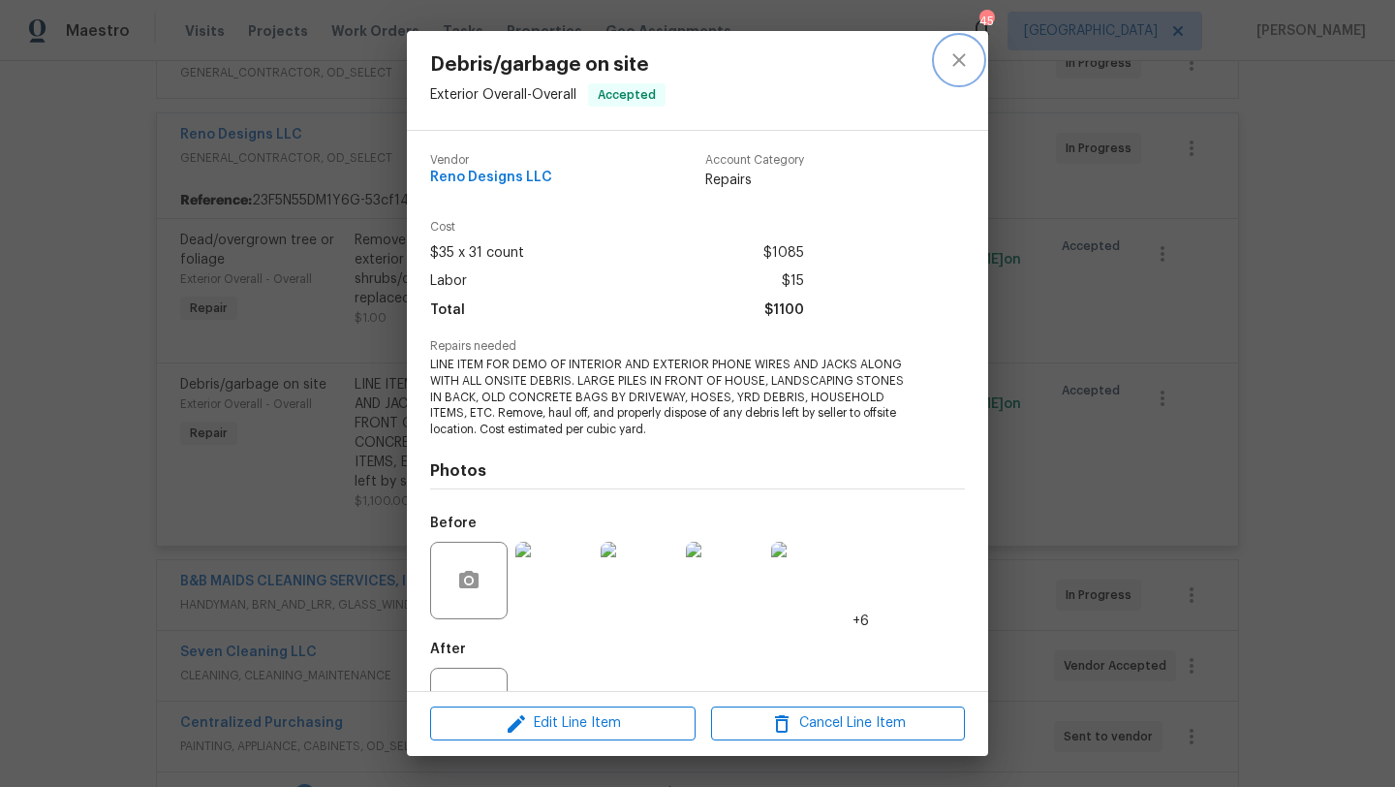
click at [965, 55] on icon "close" at bounding box center [959, 59] width 23 height 23
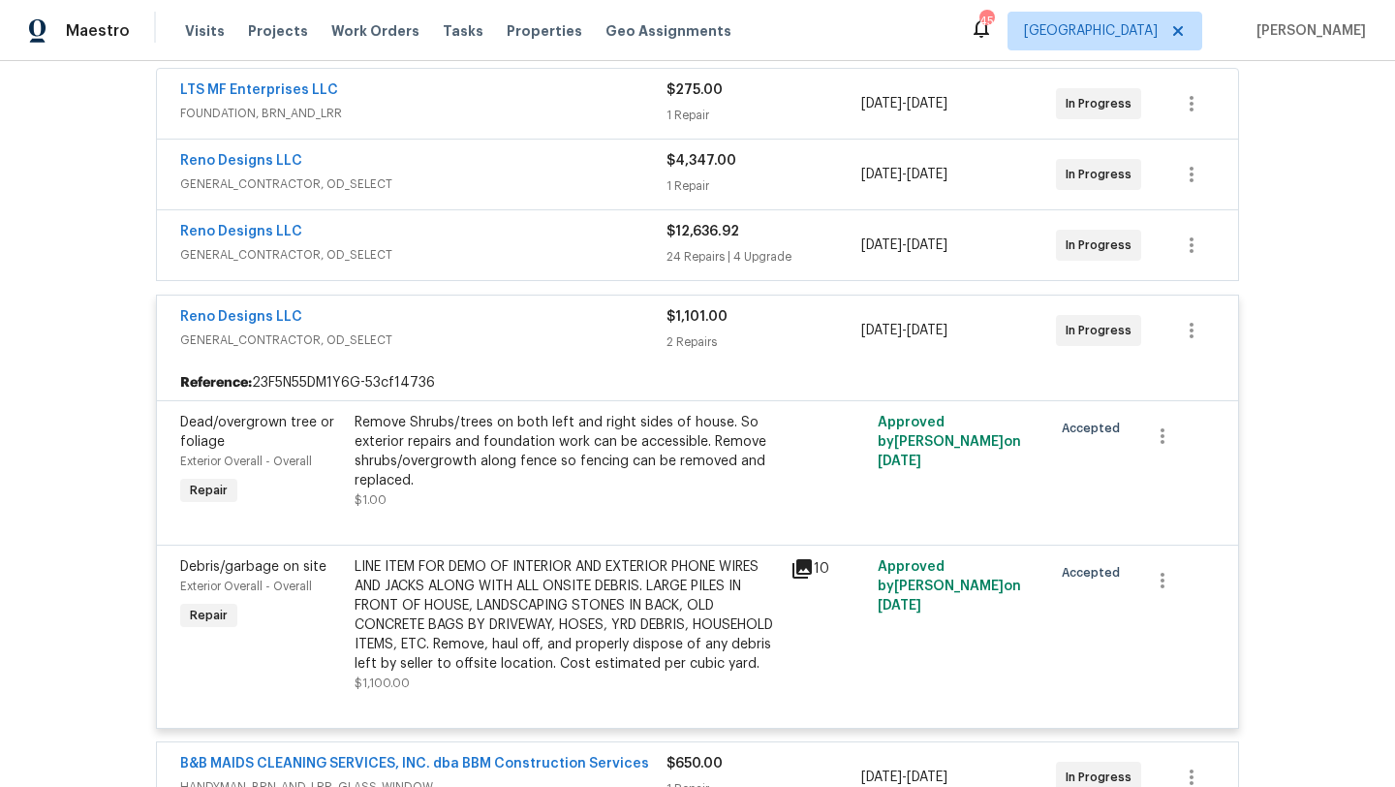
scroll to position [365, 0]
